Goal: Task Accomplishment & Management: Manage account settings

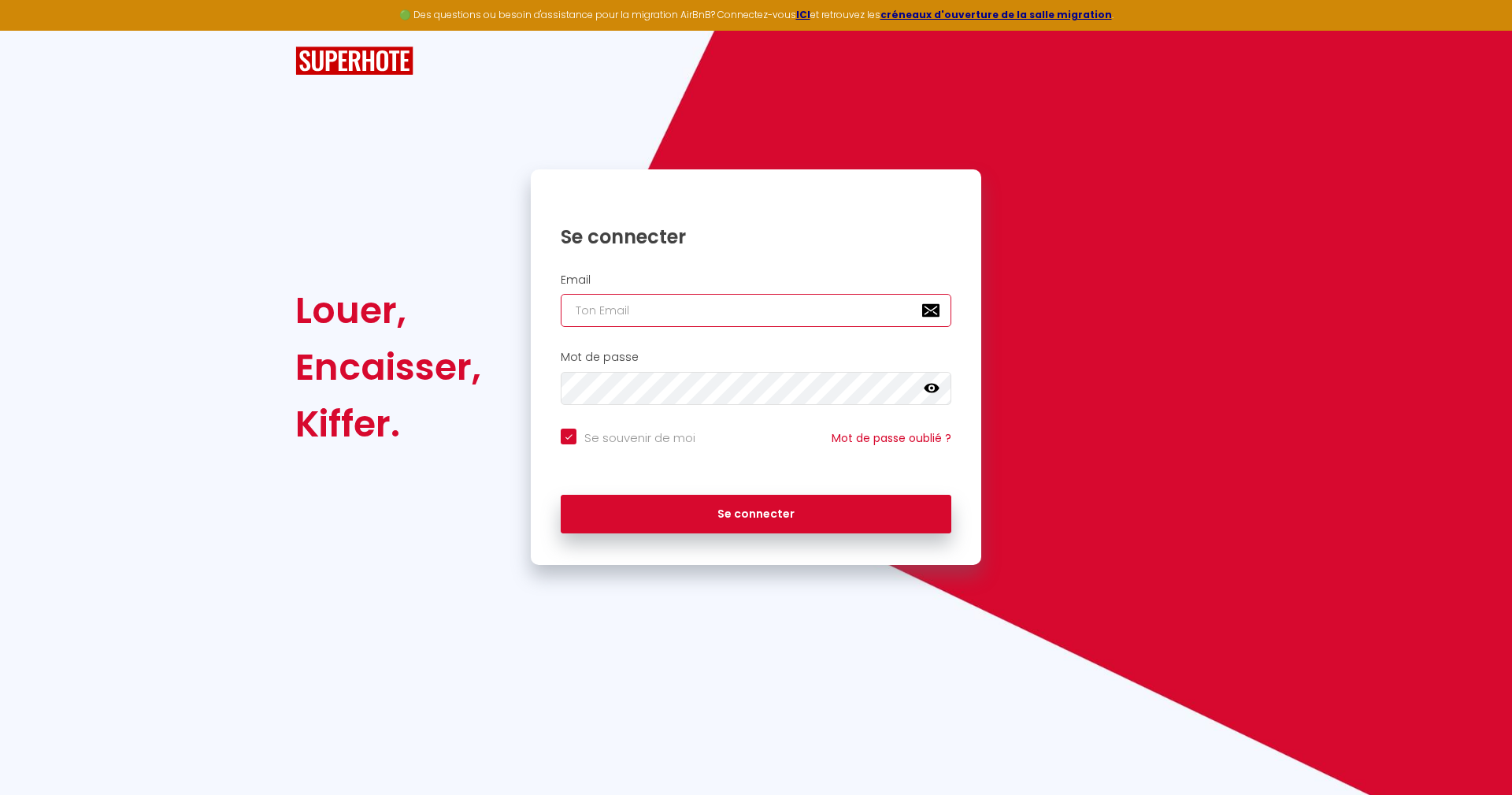
click at [700, 312] on input "email" at bounding box center [756, 311] width 391 height 33
paste input "[EMAIL_ADDRESS][DOMAIN_NAME]"
type input "[EMAIL_ADDRESS][DOMAIN_NAME]"
checkbox input "true"
type input "[EMAIL_ADDRESS][DOMAIN_NAME]"
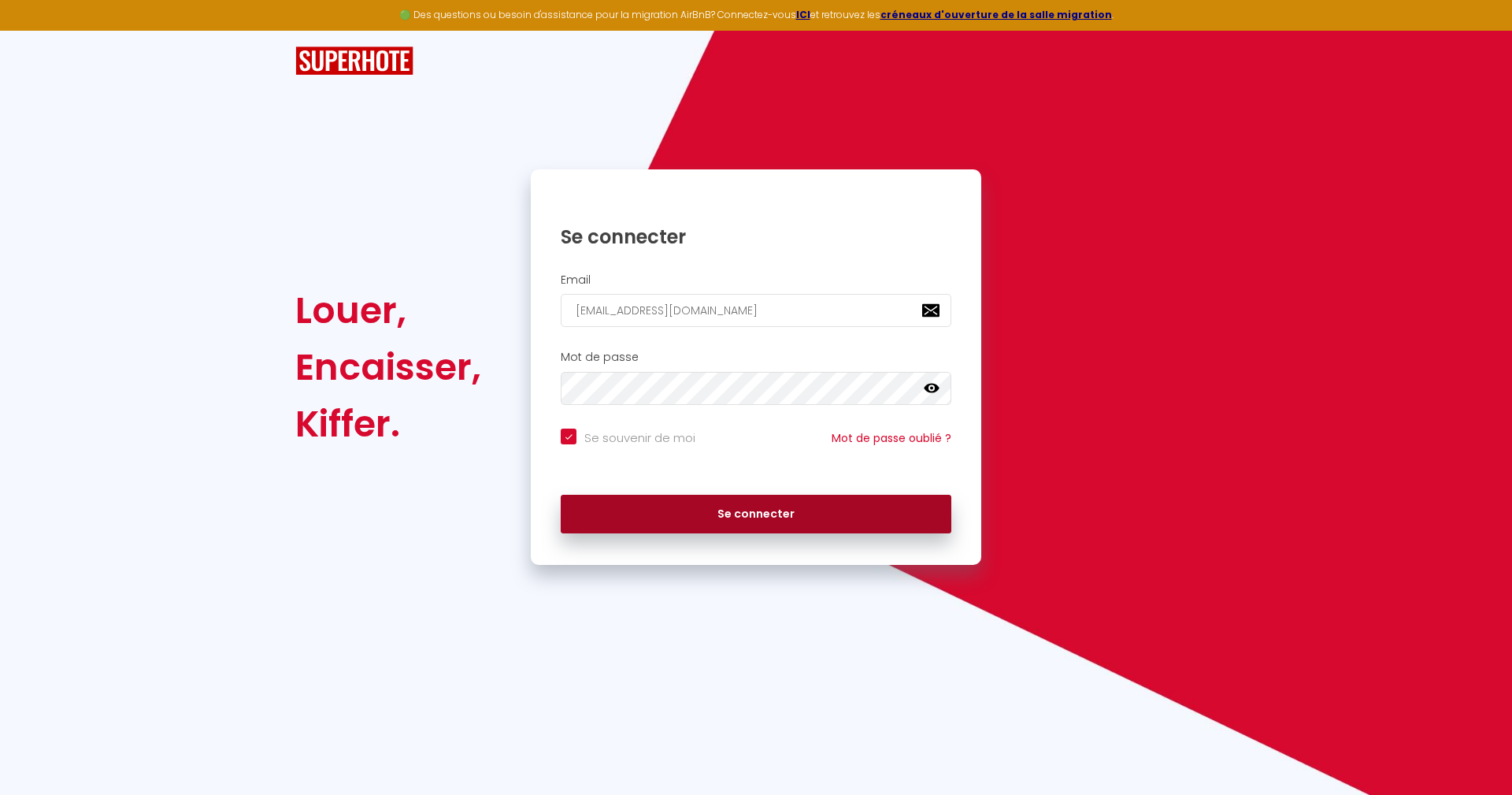
click at [677, 514] on button "Se connecter" at bounding box center [756, 515] width 391 height 39
checkbox input "true"
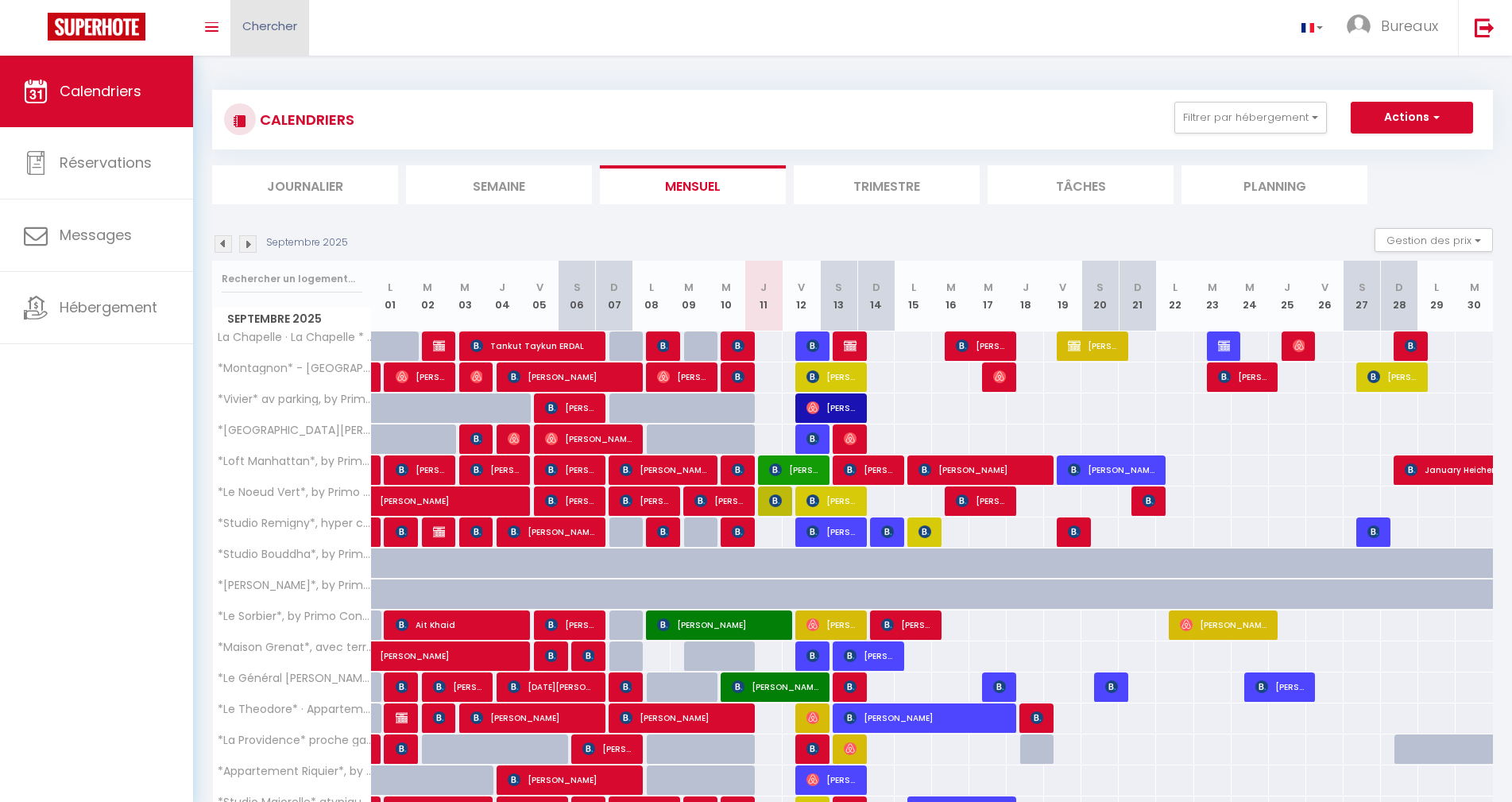
click at [278, 30] on span "Chercher" at bounding box center [270, 26] width 54 height 17
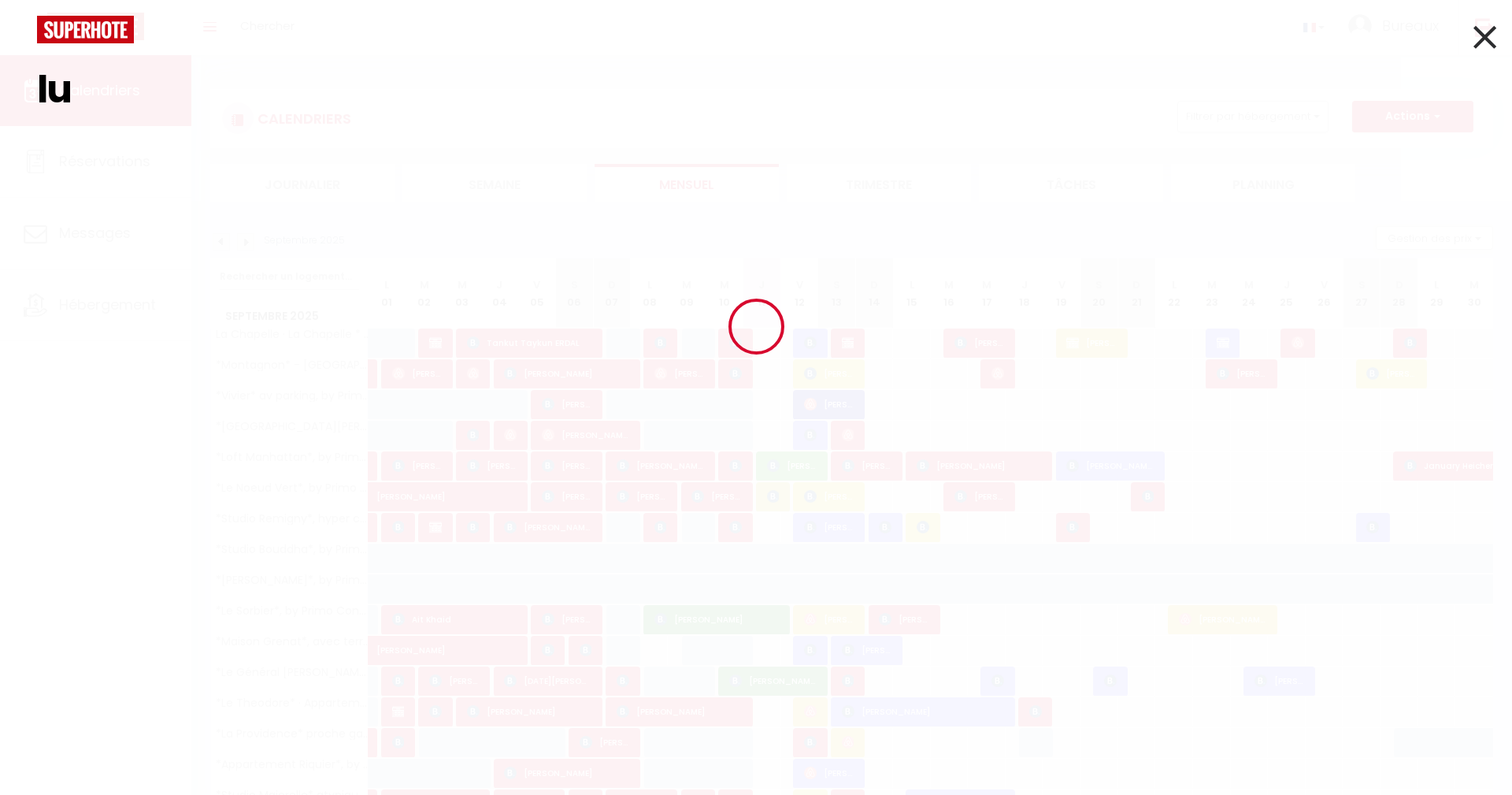
type input "l"
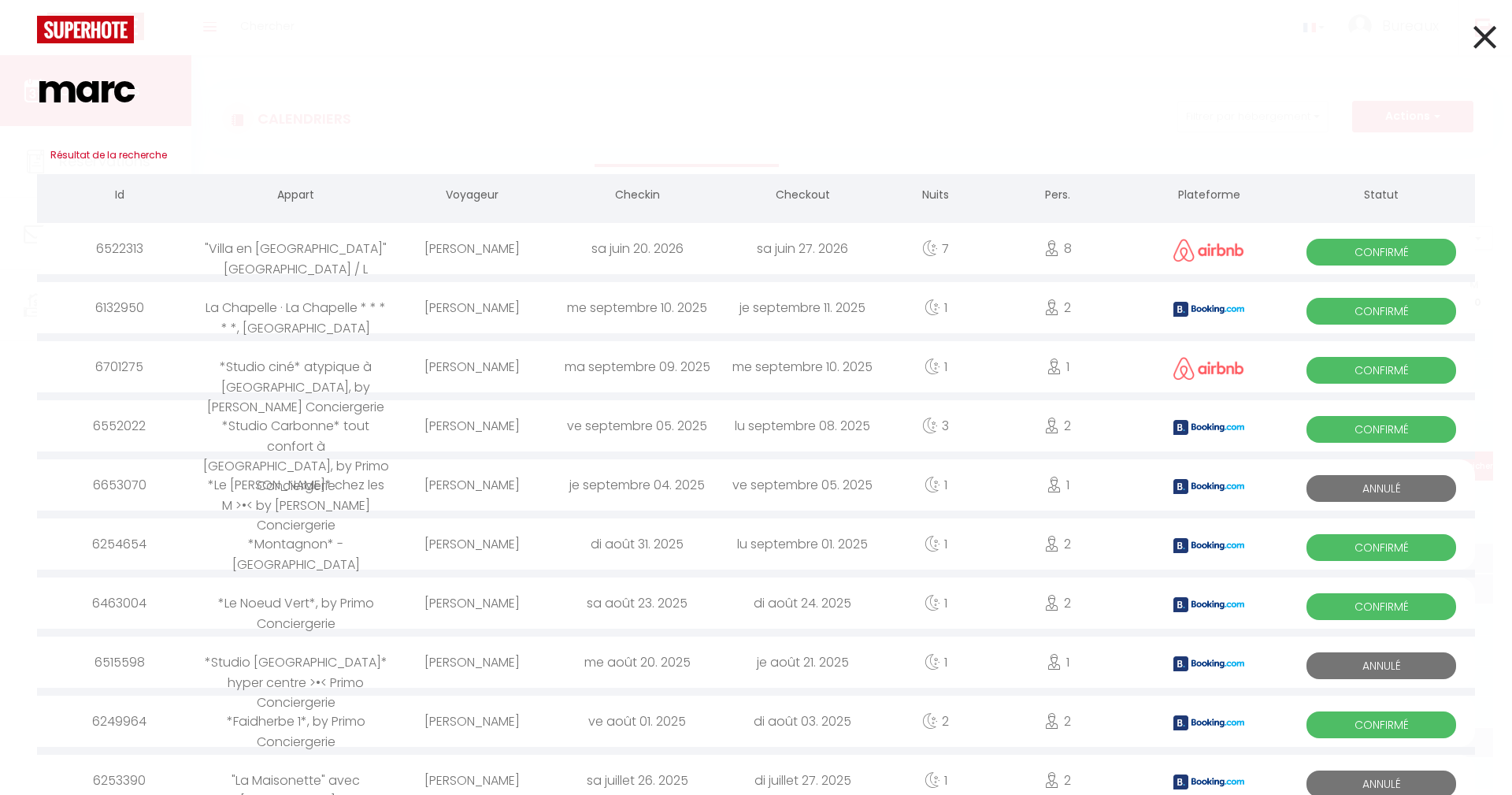
type input "marc"
click at [543, 316] on div "[PERSON_NAME]" at bounding box center [472, 308] width 165 height 51
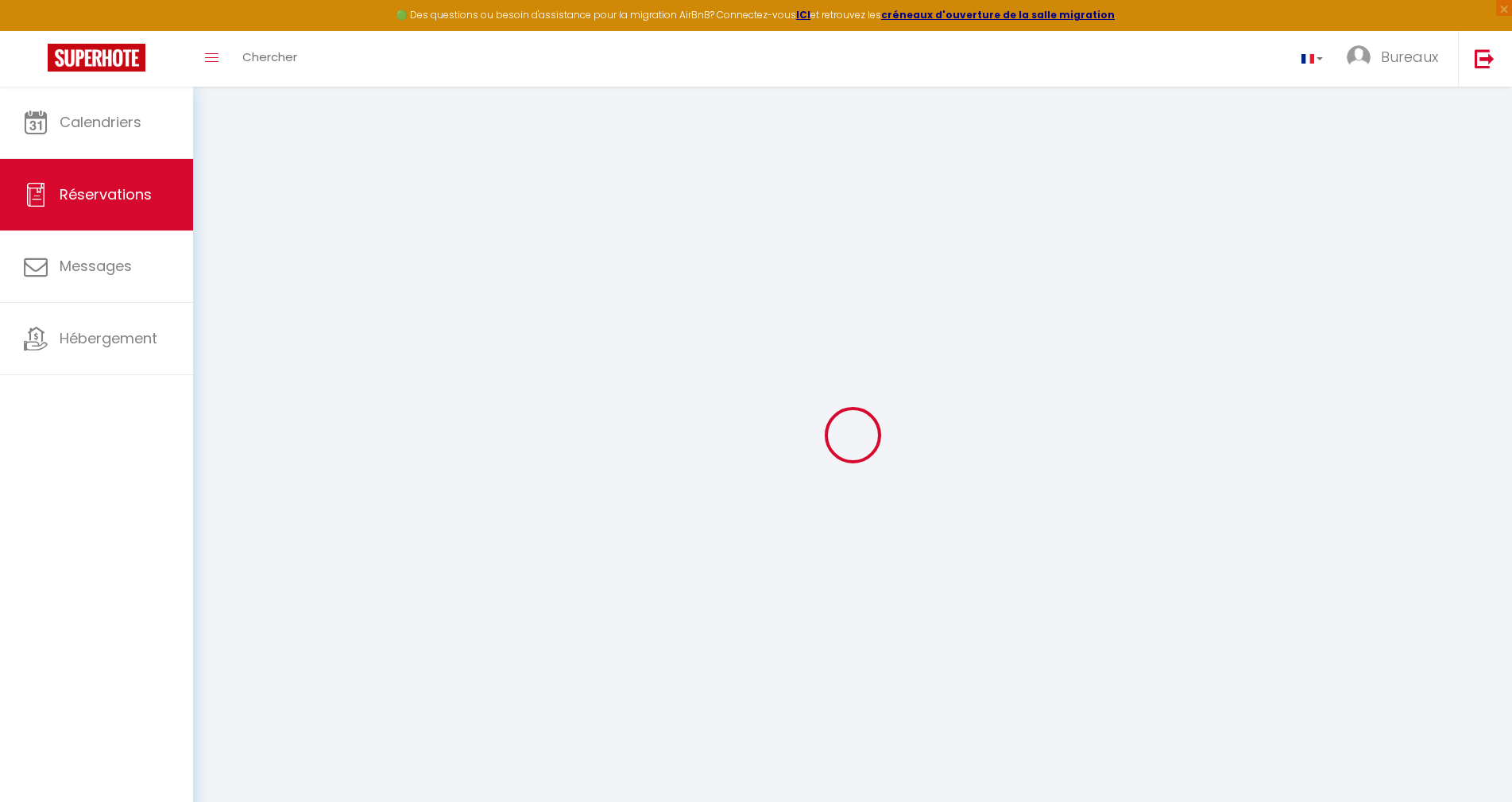
select select
checkbox input "false"
select select
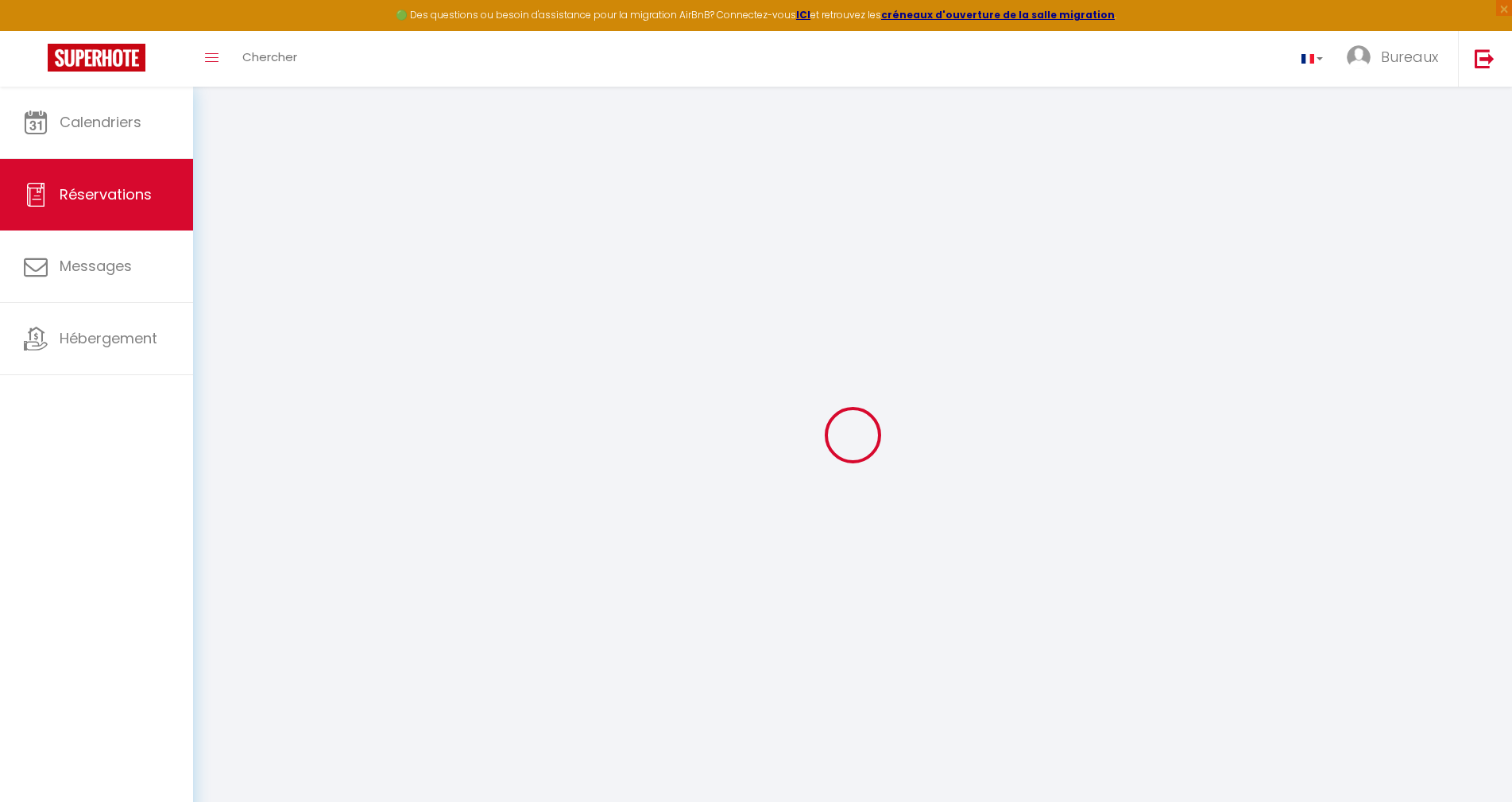
checkbox input "false"
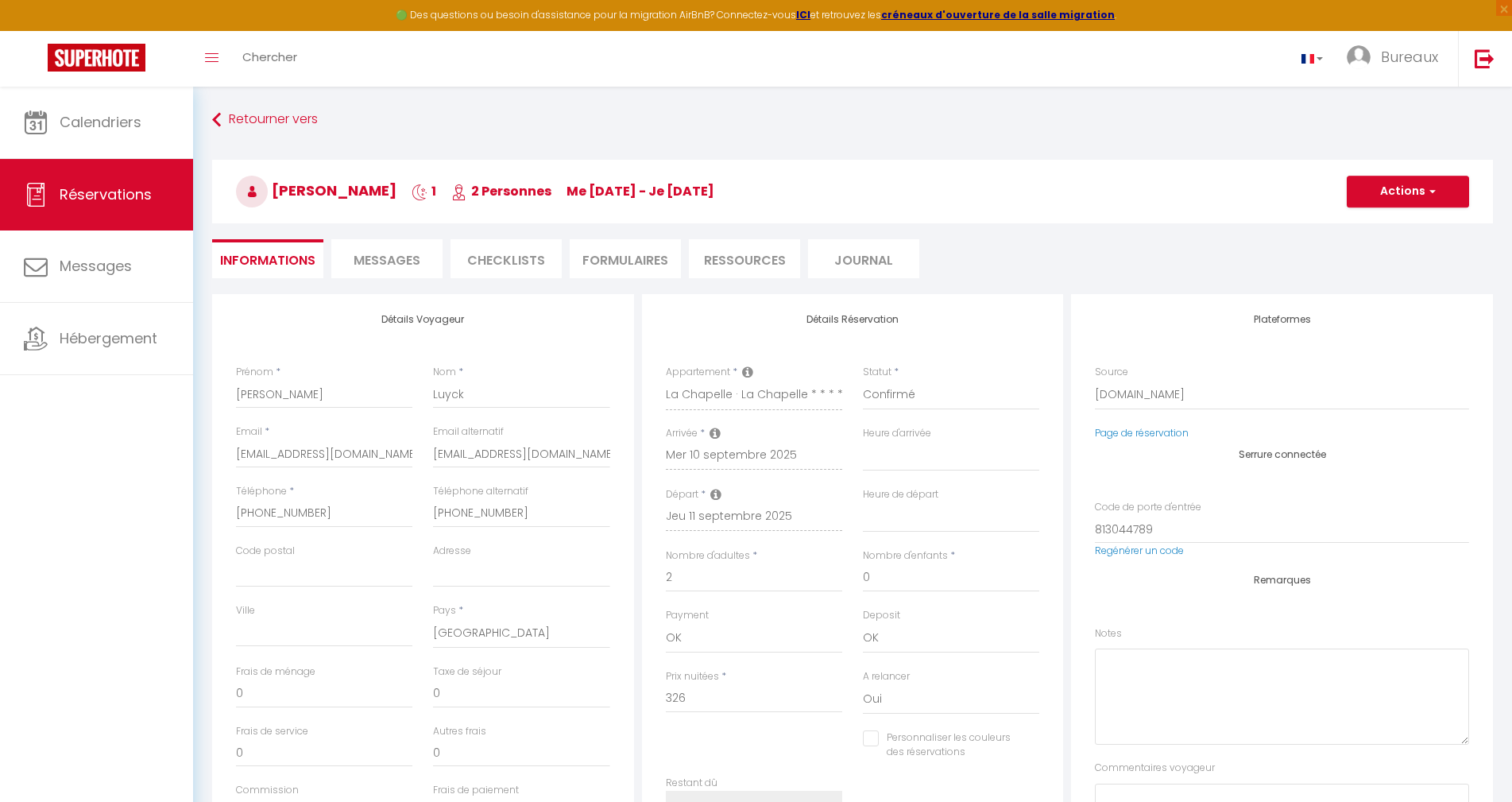
select select
checkbox input "false"
type textarea "KING-SIZE LIT STP MERCI POUR CONFIRLMER [PERSON_NAME]"
type voyageur1 "** THIS RESERVATION HAS BEEN PRE-PAID ** BOOKING NOTE : Payment charge is EUR 4…"
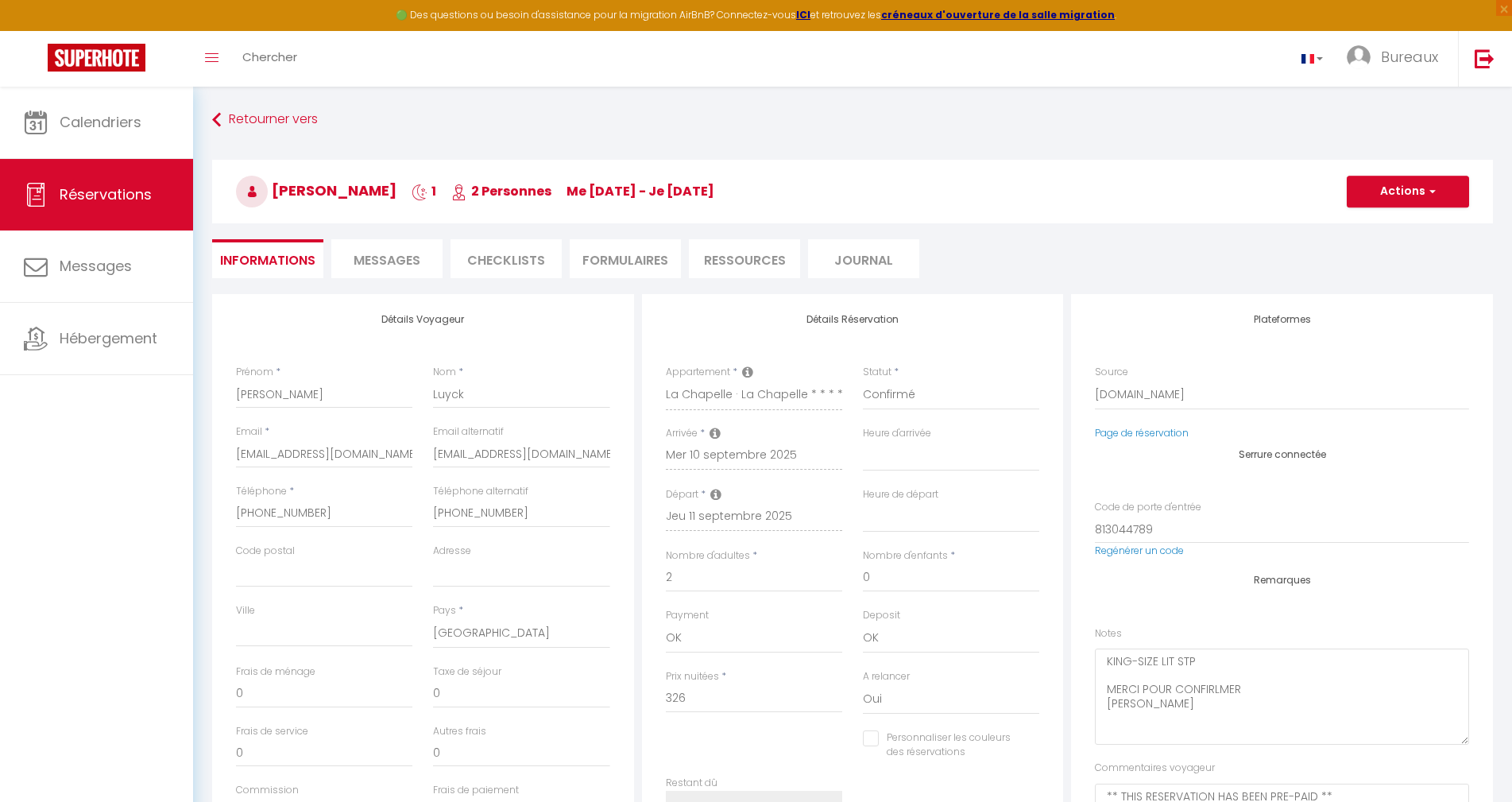
type input "6.52"
select select
checkbox input "false"
select select "17:00"
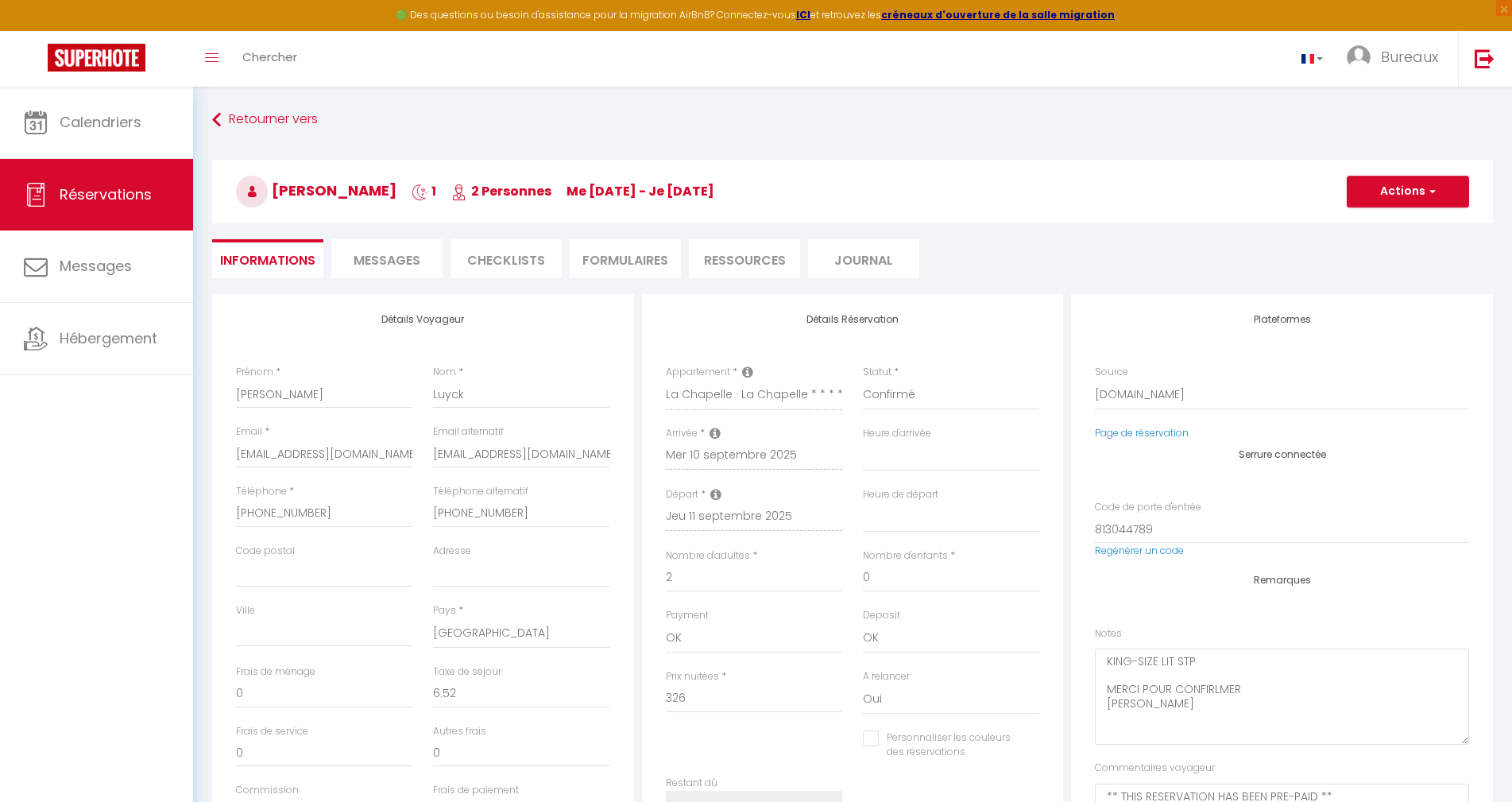
select select "11:00"
drag, startPoint x: 579, startPoint y: 452, endPoint x: 427, endPoint y: 456, distance: 152.1
click at [427, 456] on div "Email alternatif [EMAIL_ADDRESS][DOMAIN_NAME]" at bounding box center [521, 454] width 197 height 59
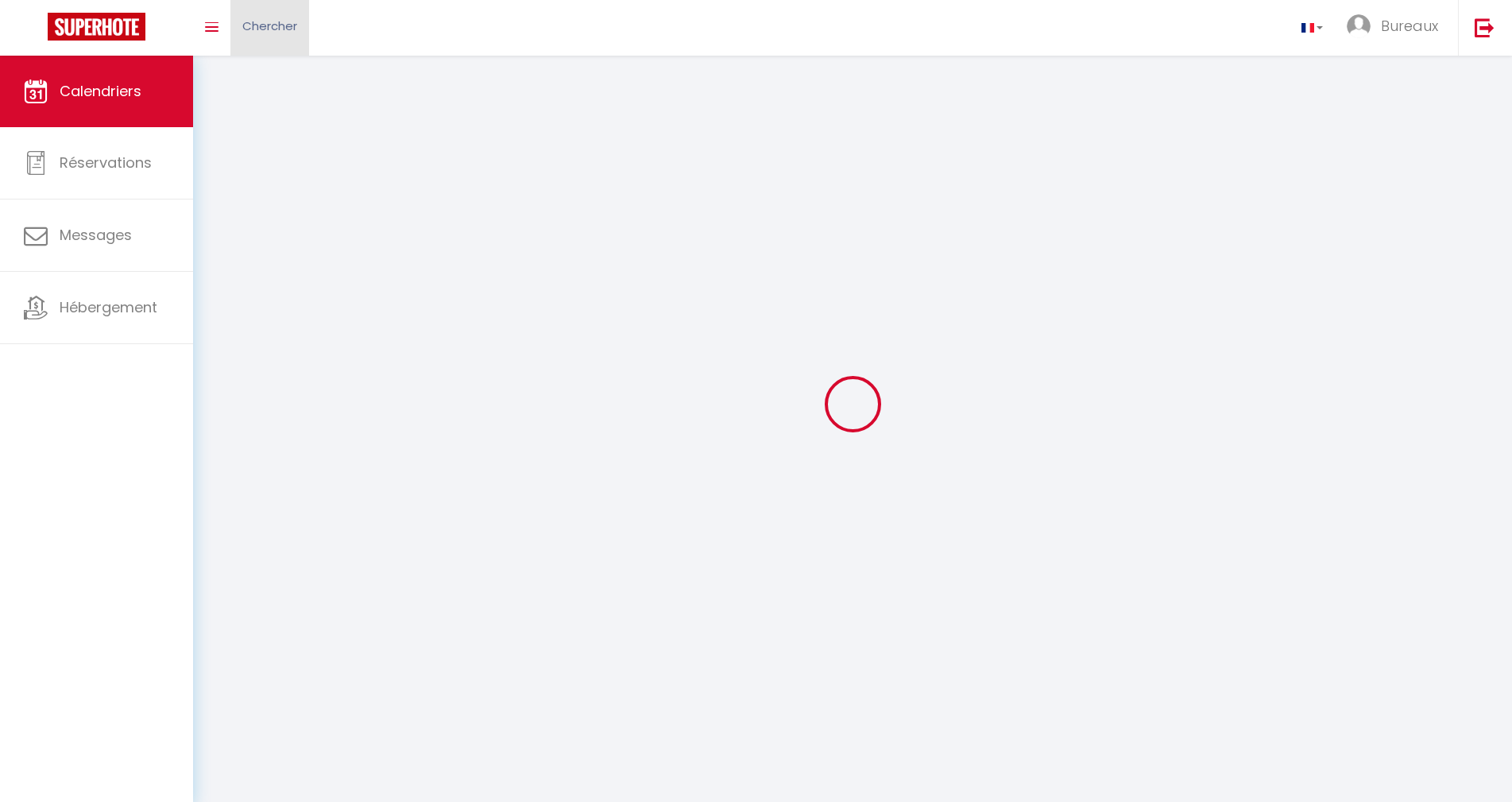
click at [259, 2] on link "Chercher" at bounding box center [270, 28] width 78 height 56
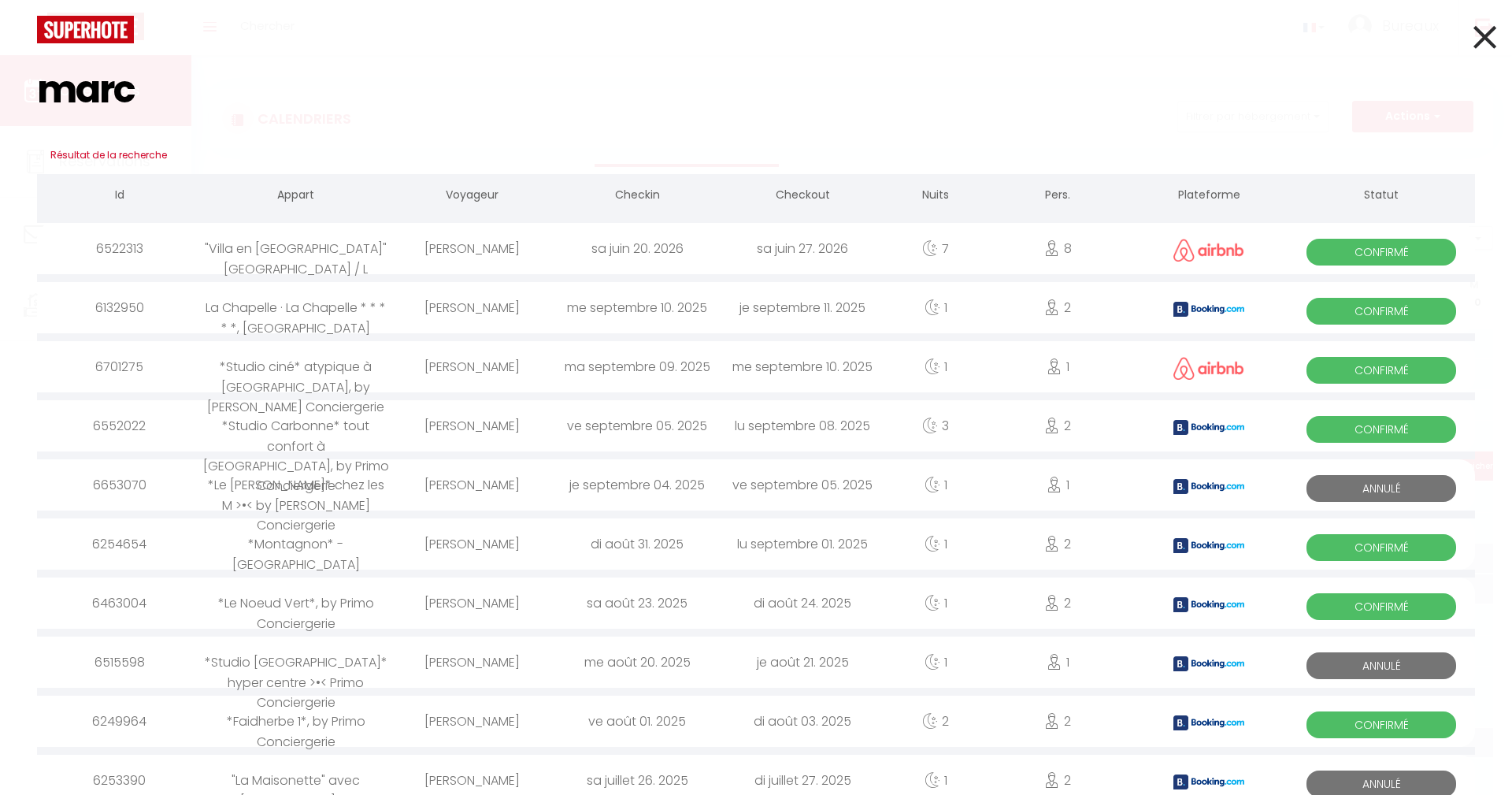
type input "marc"
